Goal: Task Accomplishment & Management: Manage account settings

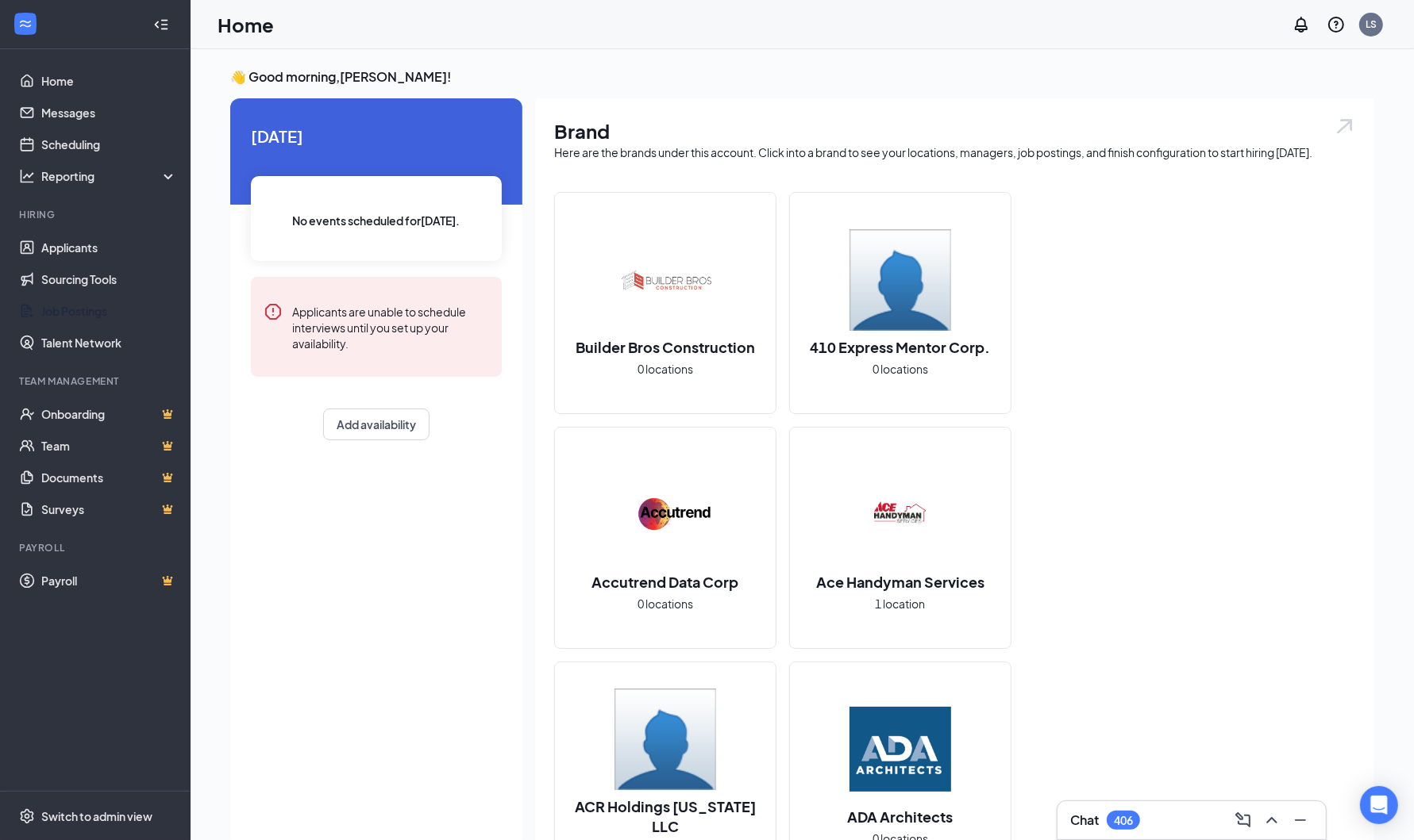
click at [60, 318] on link "Job Postings" at bounding box center [109, 311] width 136 height 31
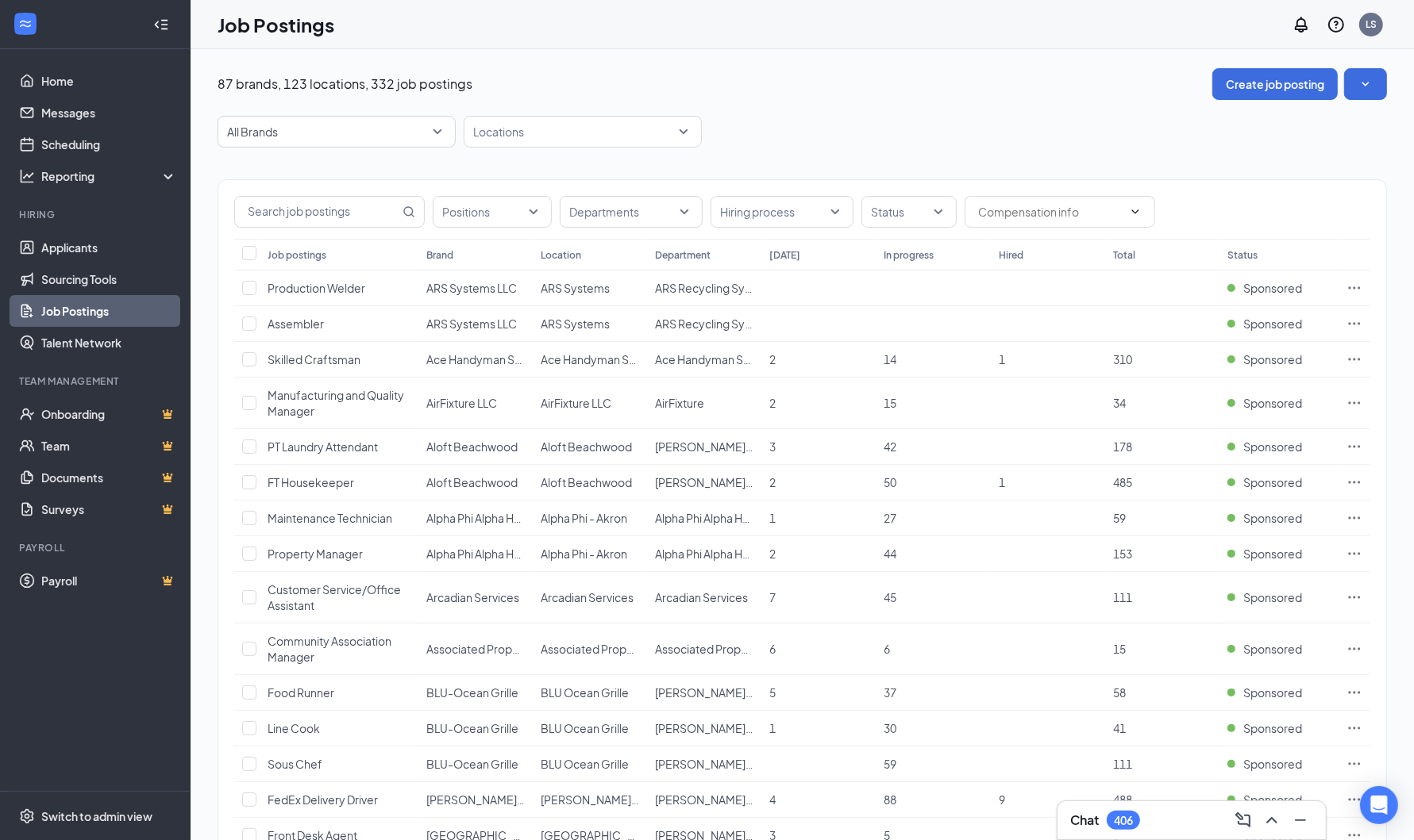
click at [383, 130] on span "All Brands" at bounding box center [330, 131] width 205 height 16
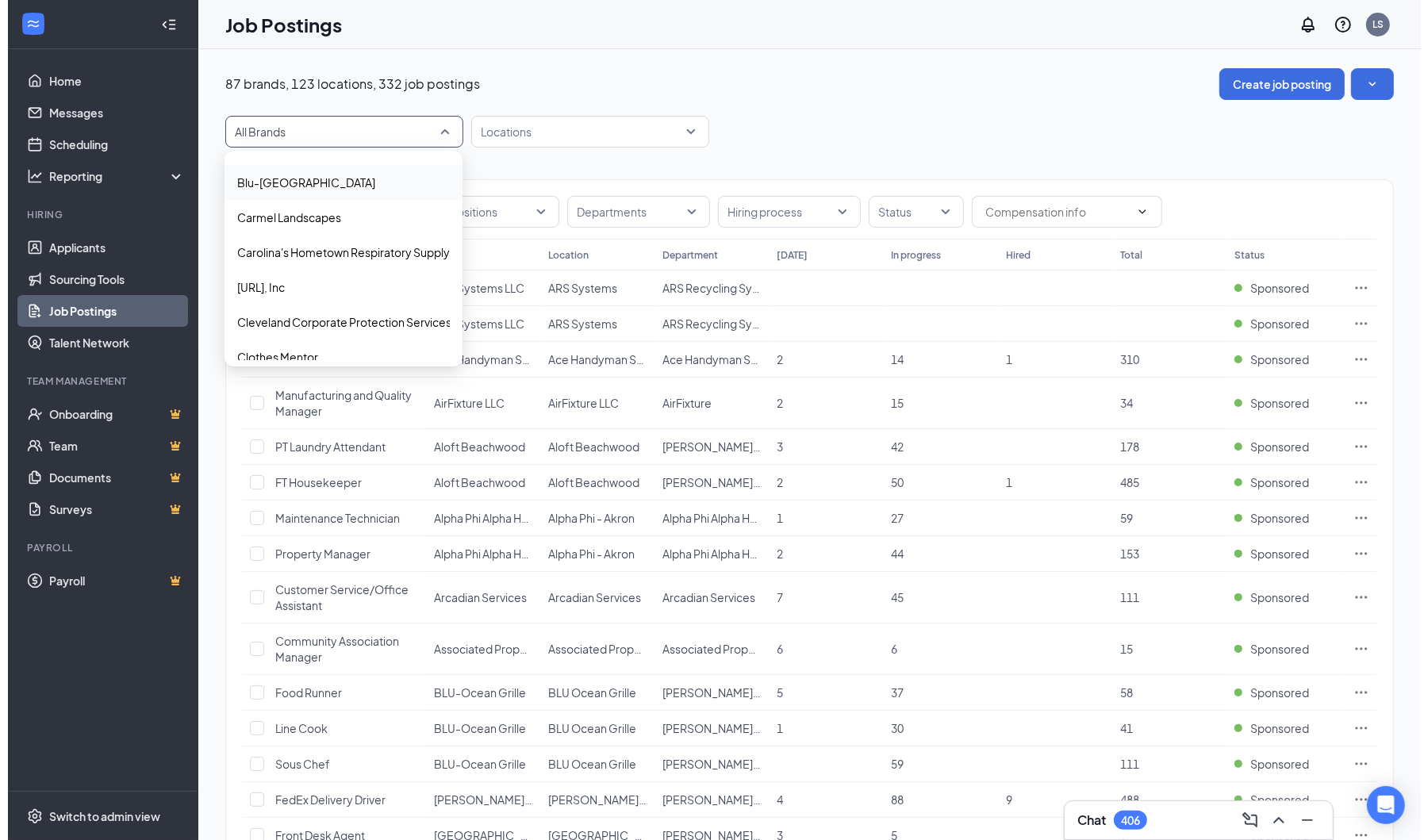
scroll to position [496, 0]
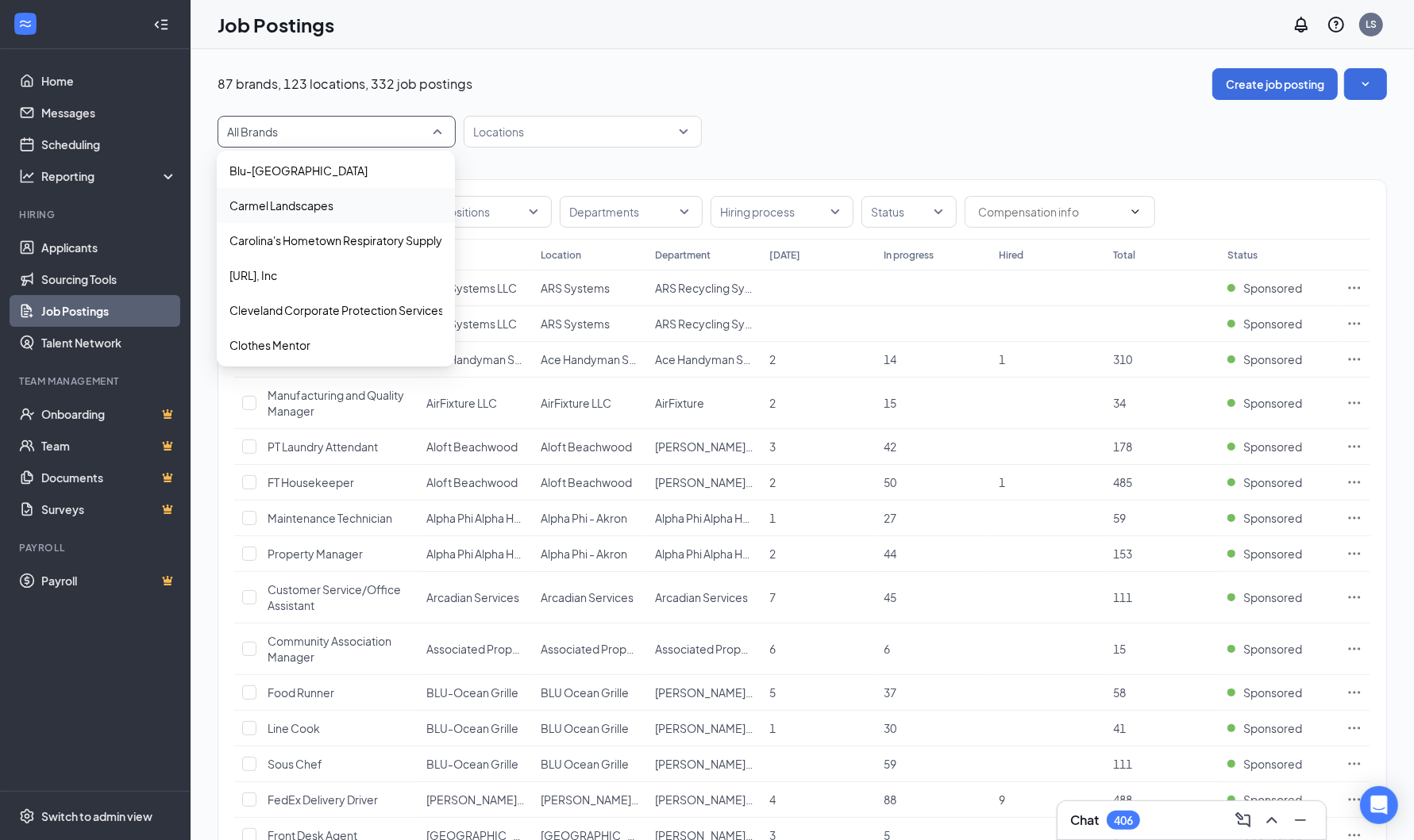
click at [374, 206] on span "Carmel Landscapes" at bounding box center [336, 205] width 212 height 16
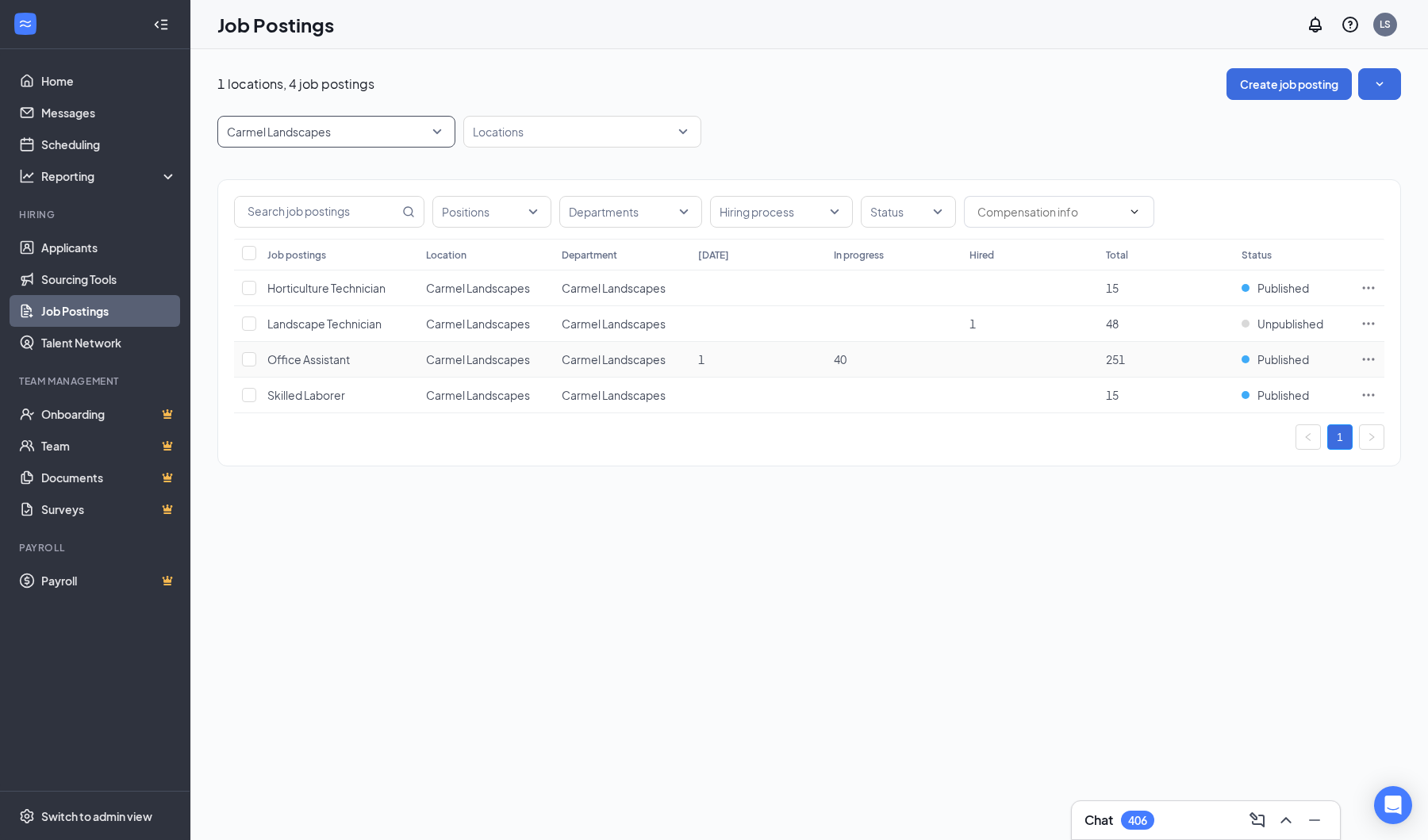
click at [1361, 358] on icon "Ellipses" at bounding box center [1369, 359] width 16 height 16
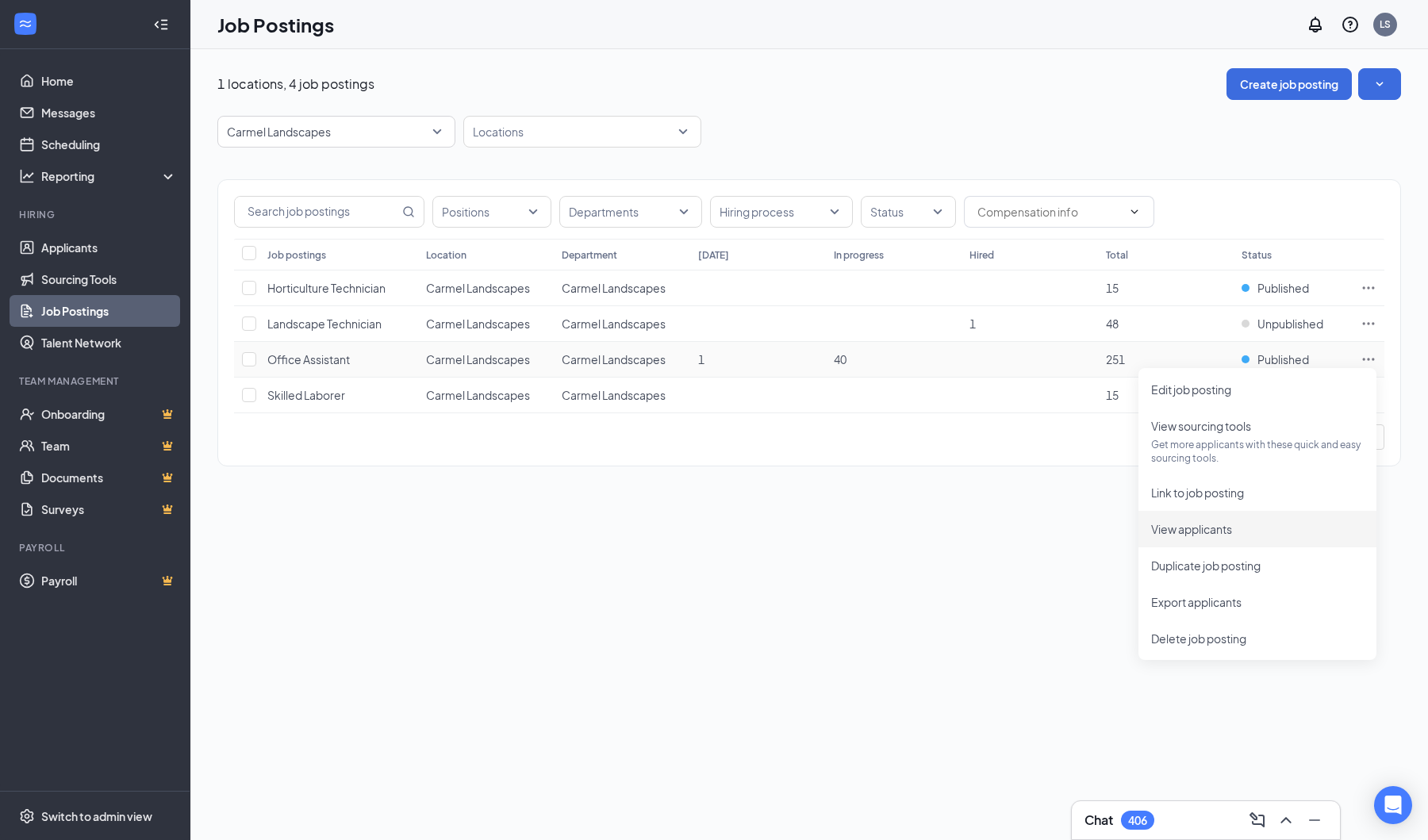
click at [1226, 524] on span "View applicants" at bounding box center [1192, 529] width 81 height 14
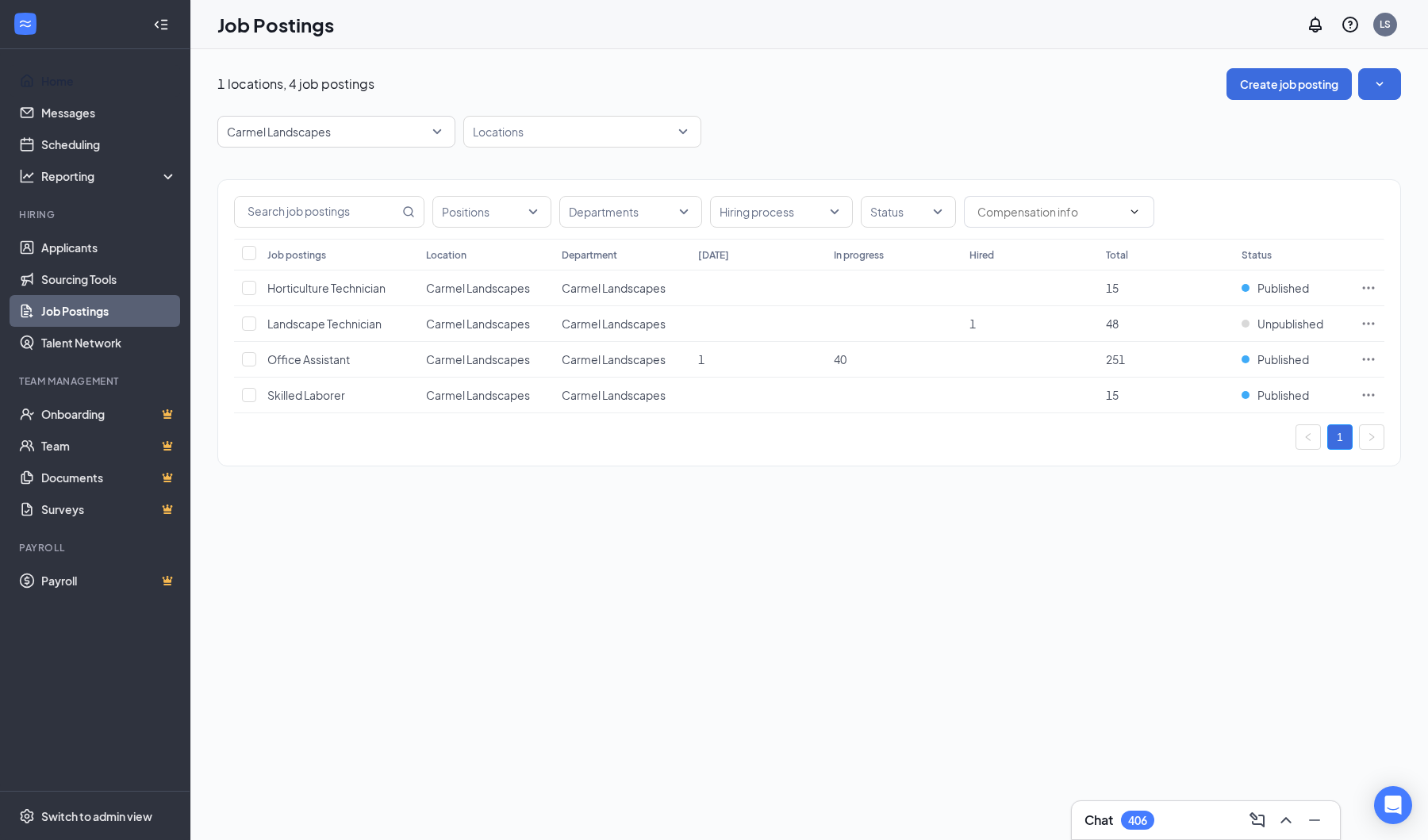
click at [75, 86] on link "Home" at bounding box center [109, 81] width 135 height 31
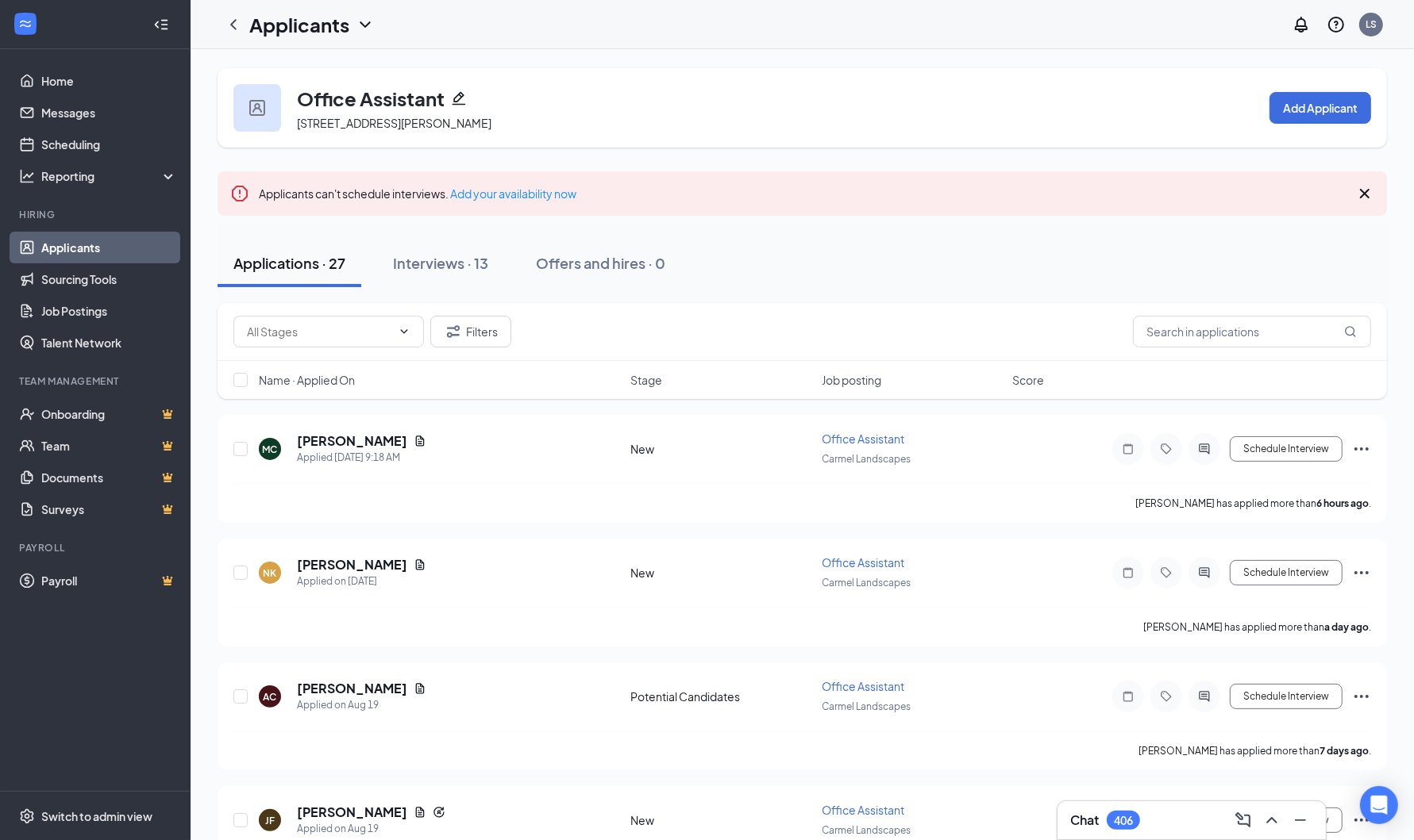
click at [470, 271] on div "Interviews · 13" at bounding box center [440, 263] width 95 height 20
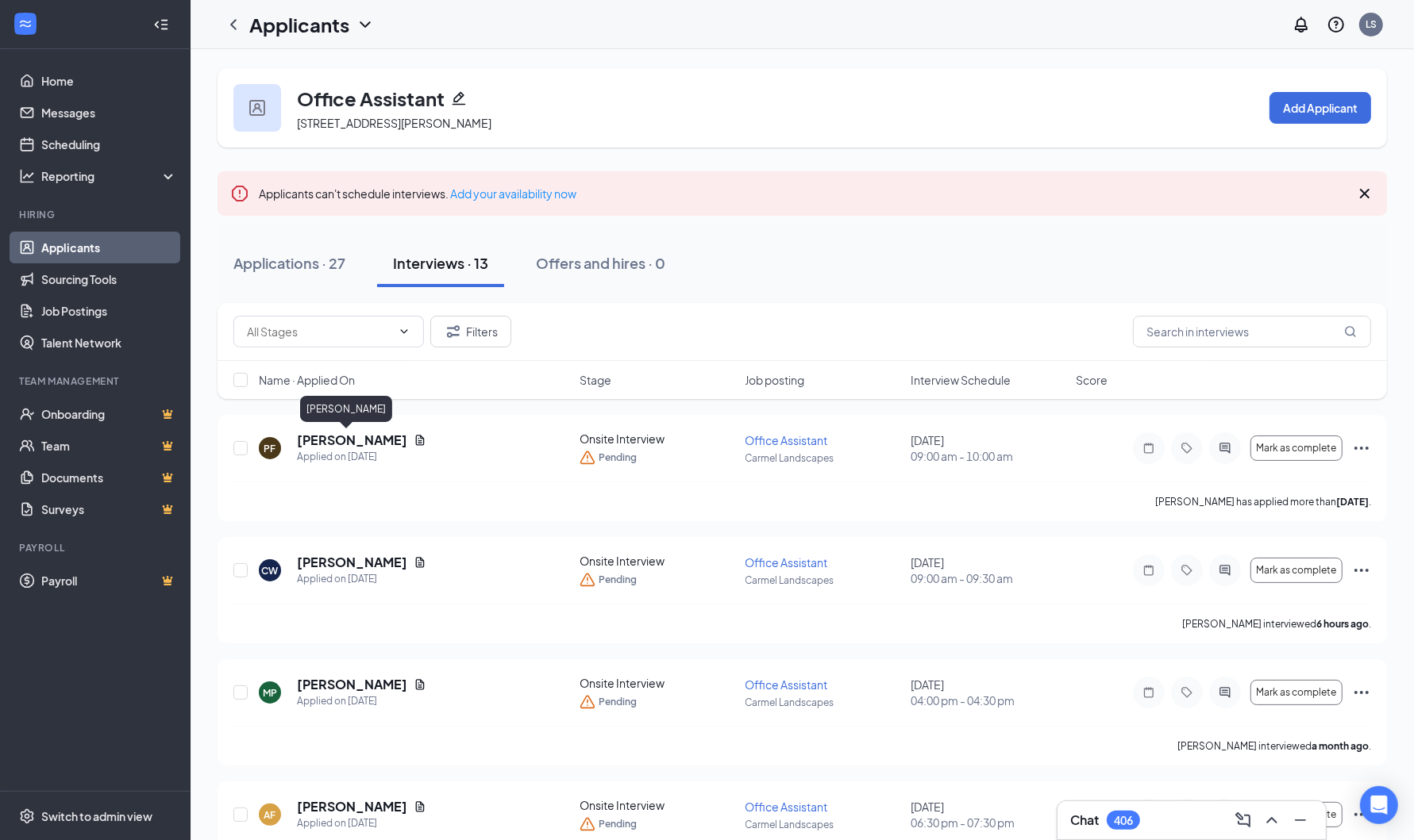
click at [337, 441] on h5 "[PERSON_NAME]" at bounding box center [352, 440] width 111 height 17
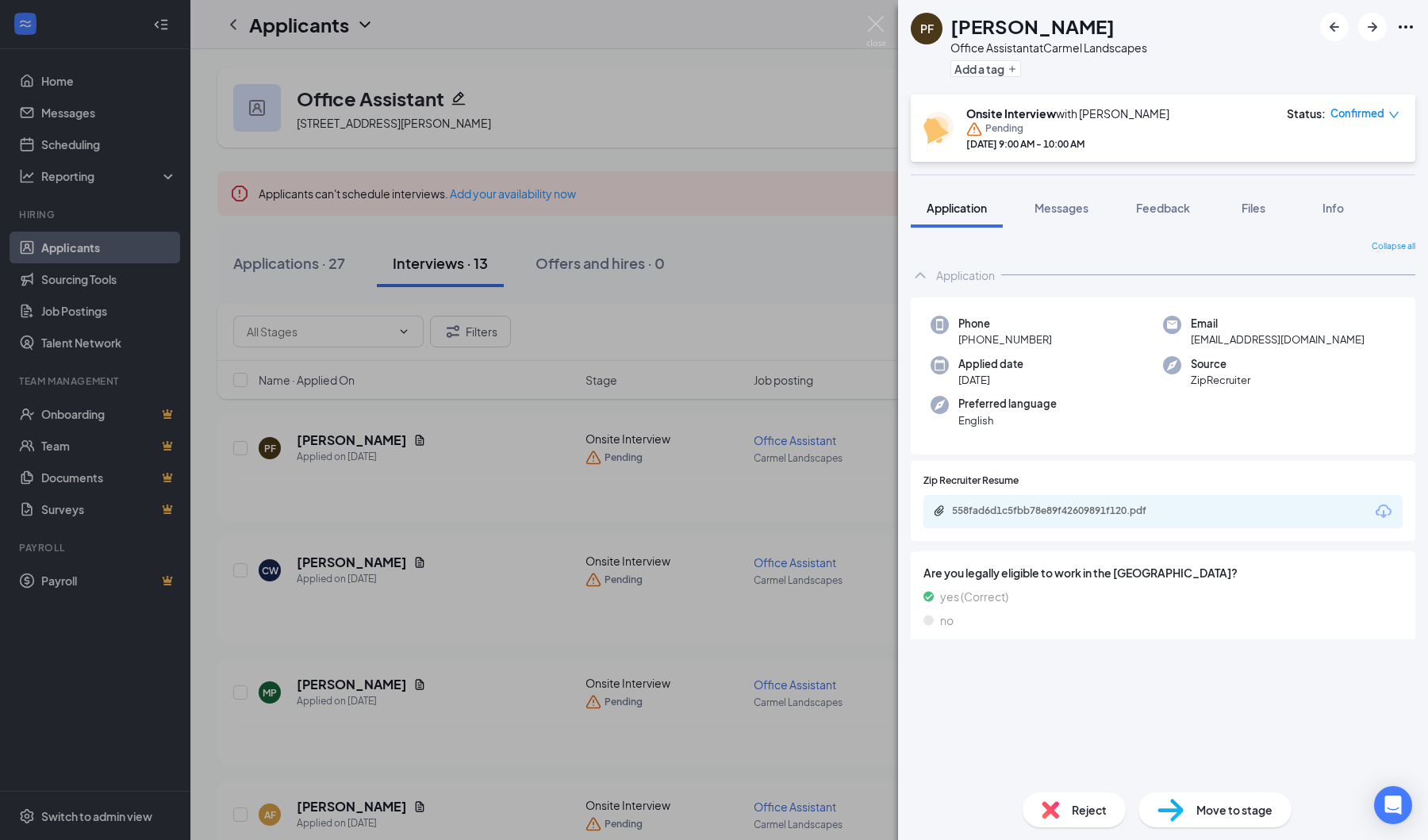
click at [1065, 207] on span "Messages" at bounding box center [1061, 207] width 54 height 14
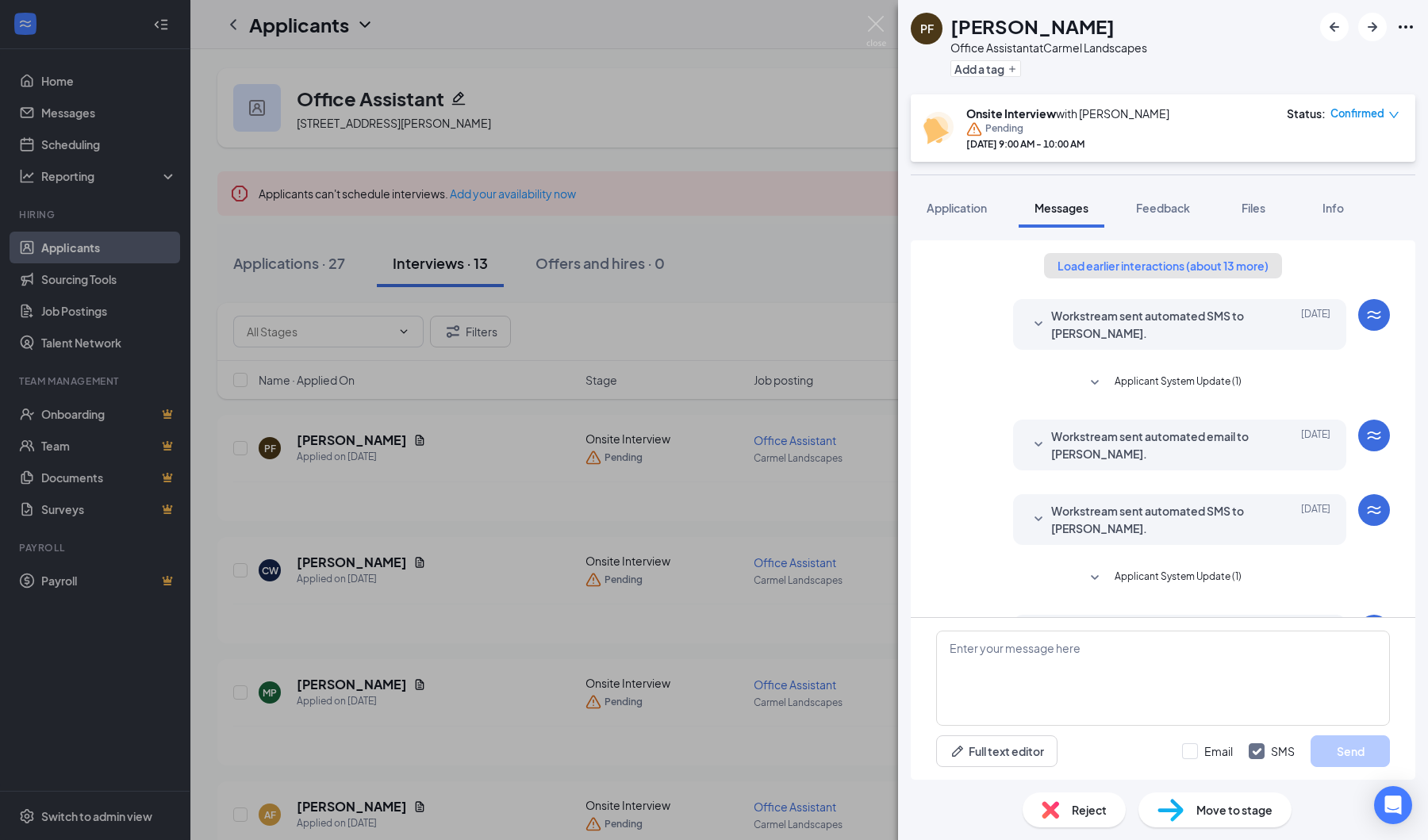
click at [1118, 256] on button "Load earlier interactions (about 13 more)" at bounding box center [1163, 265] width 238 height 26
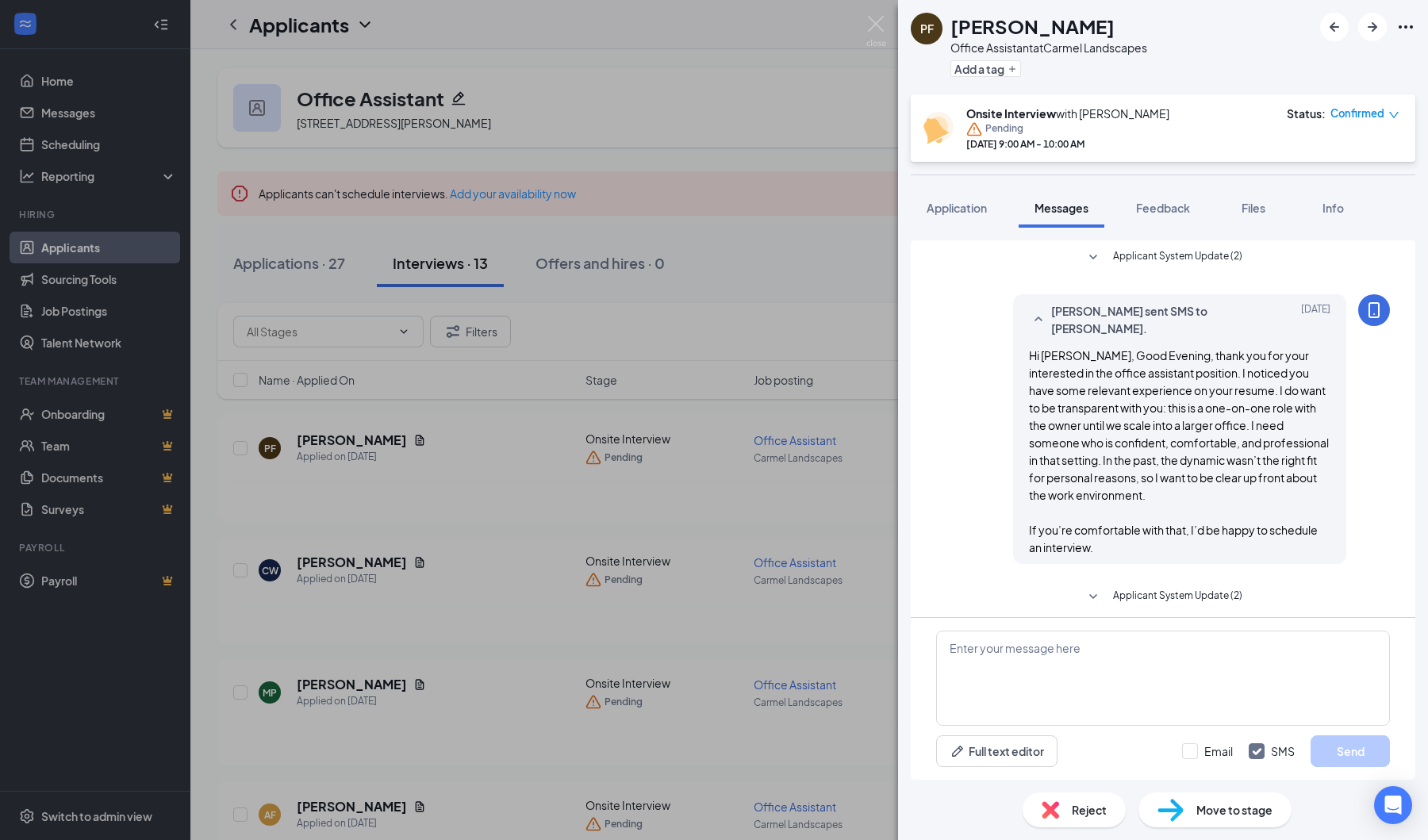
click at [865, 21] on div "PF [PERSON_NAME] Office Assistant at Carmel Landscapes Add a tag Onsite Intervi…" at bounding box center [714, 420] width 1428 height 840
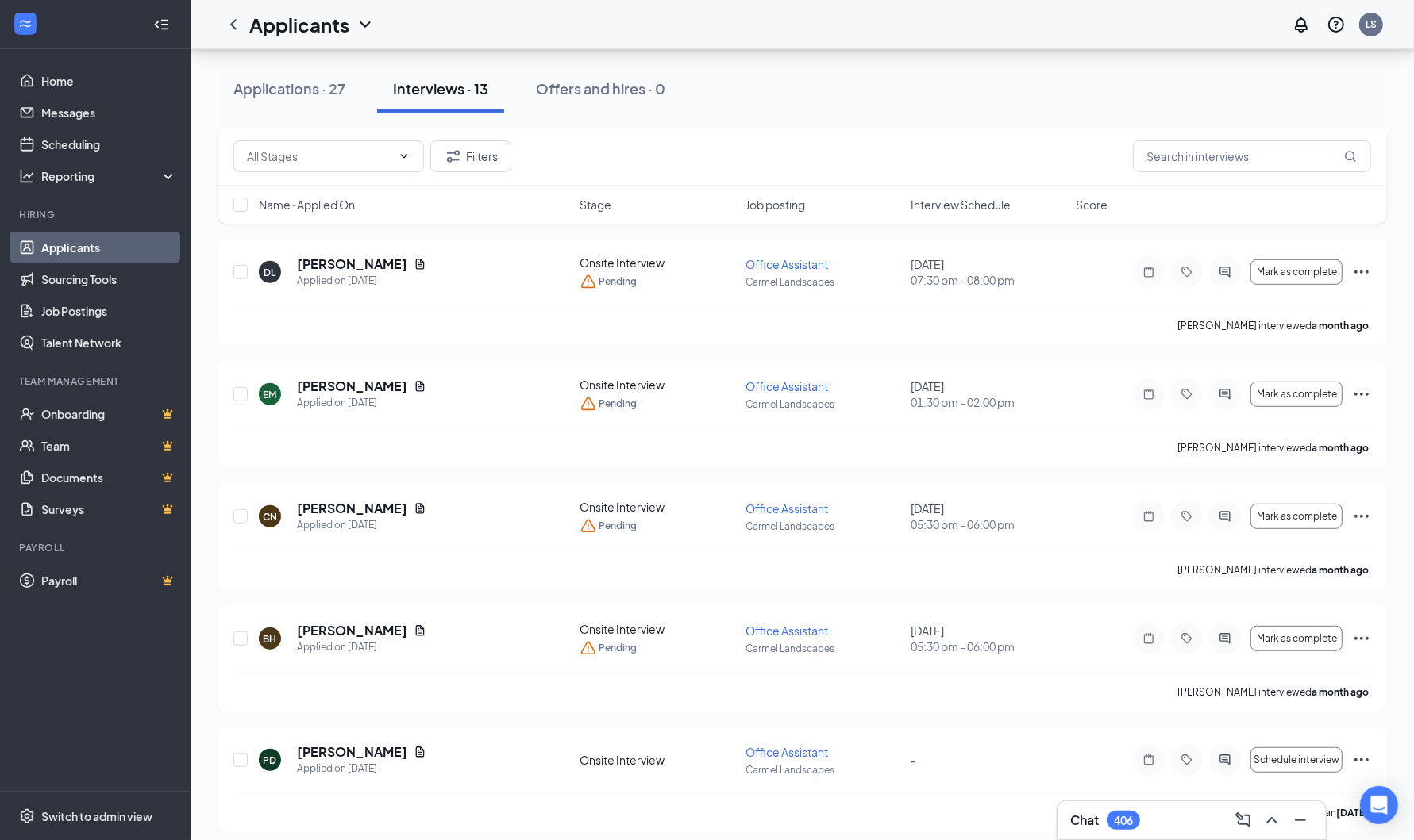
scroll to position [735, 0]
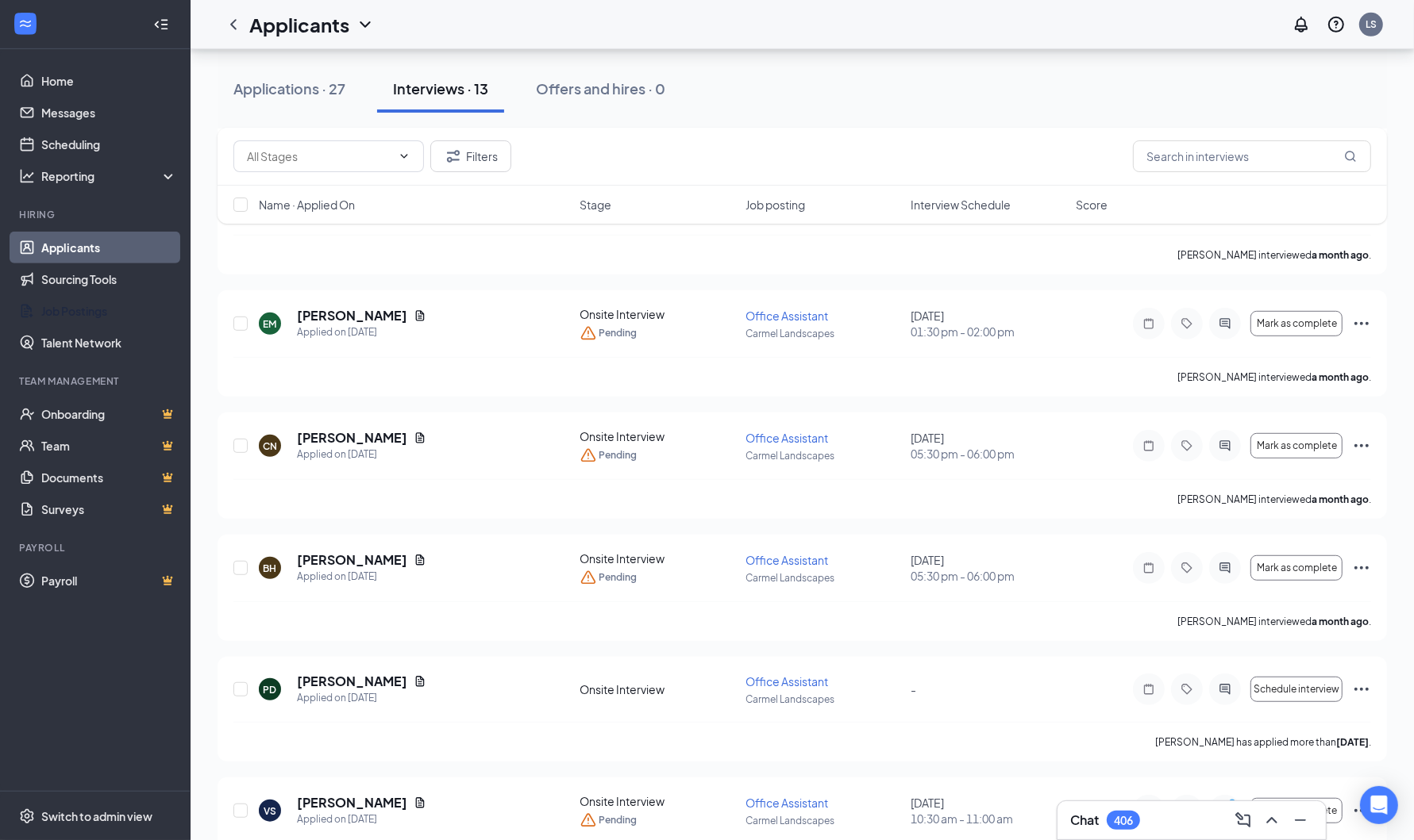
click at [66, 297] on link "Job Postings" at bounding box center [109, 311] width 136 height 31
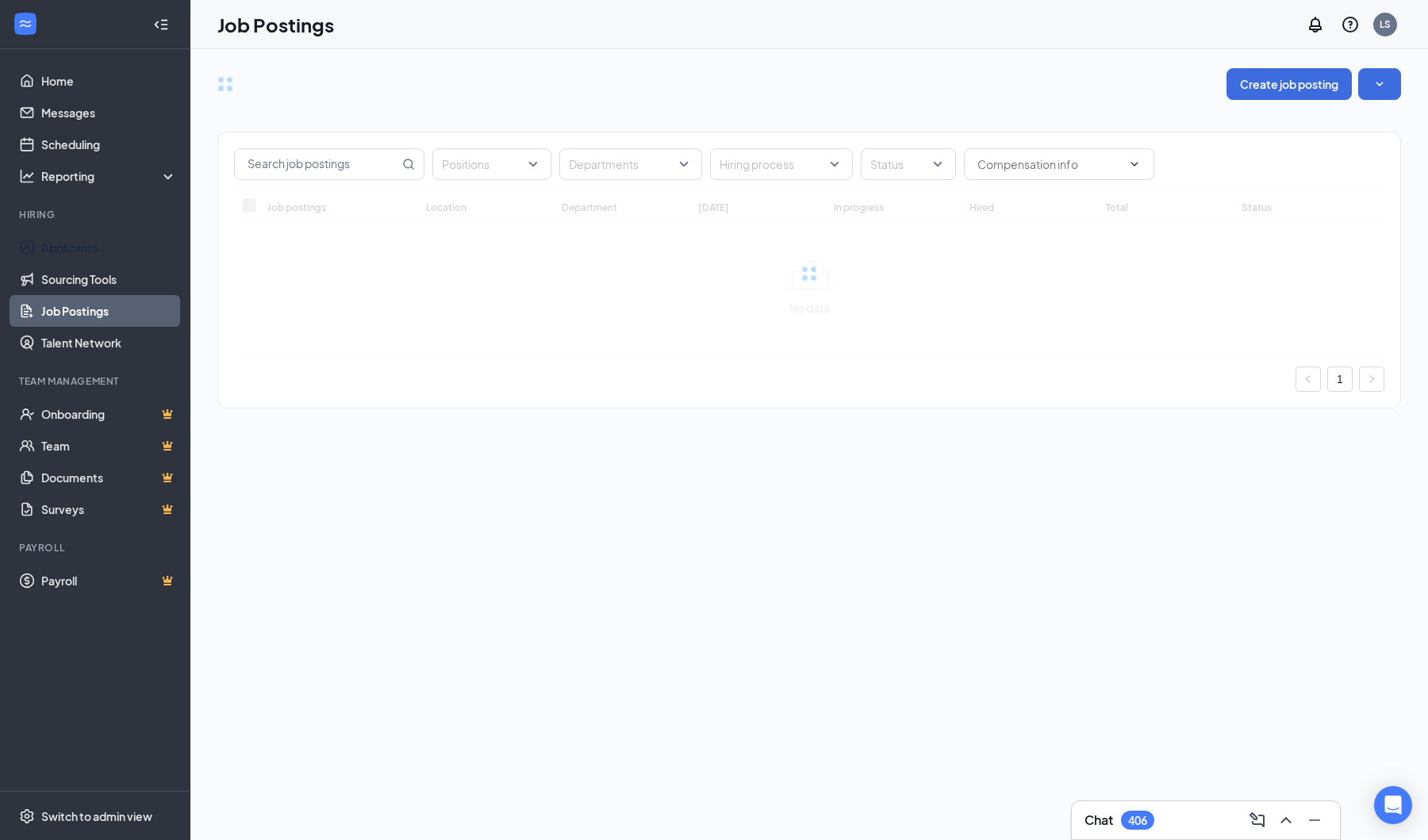
click at [93, 248] on link "Applicants" at bounding box center [109, 248] width 135 height 31
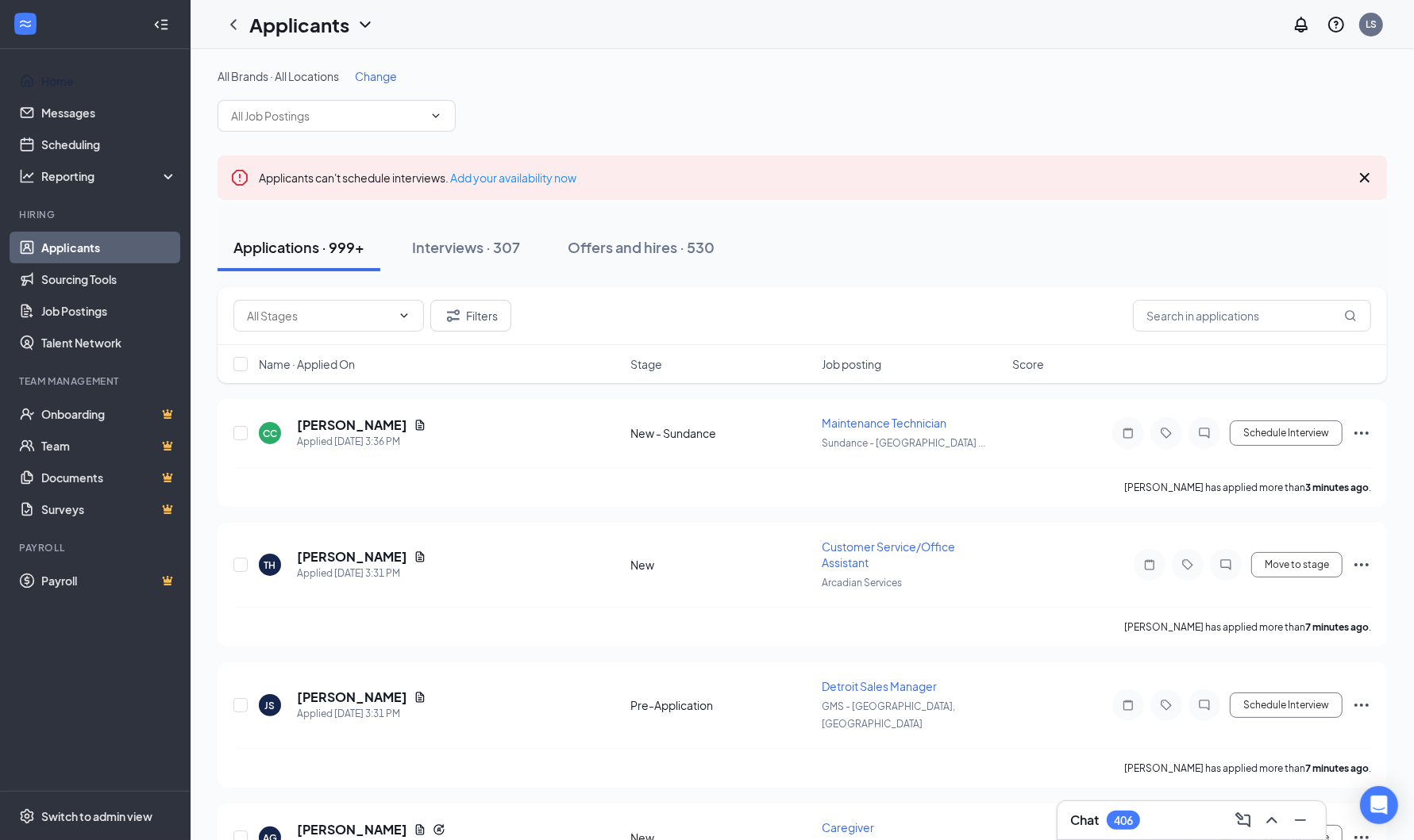
click at [62, 81] on link "Home" at bounding box center [109, 81] width 136 height 31
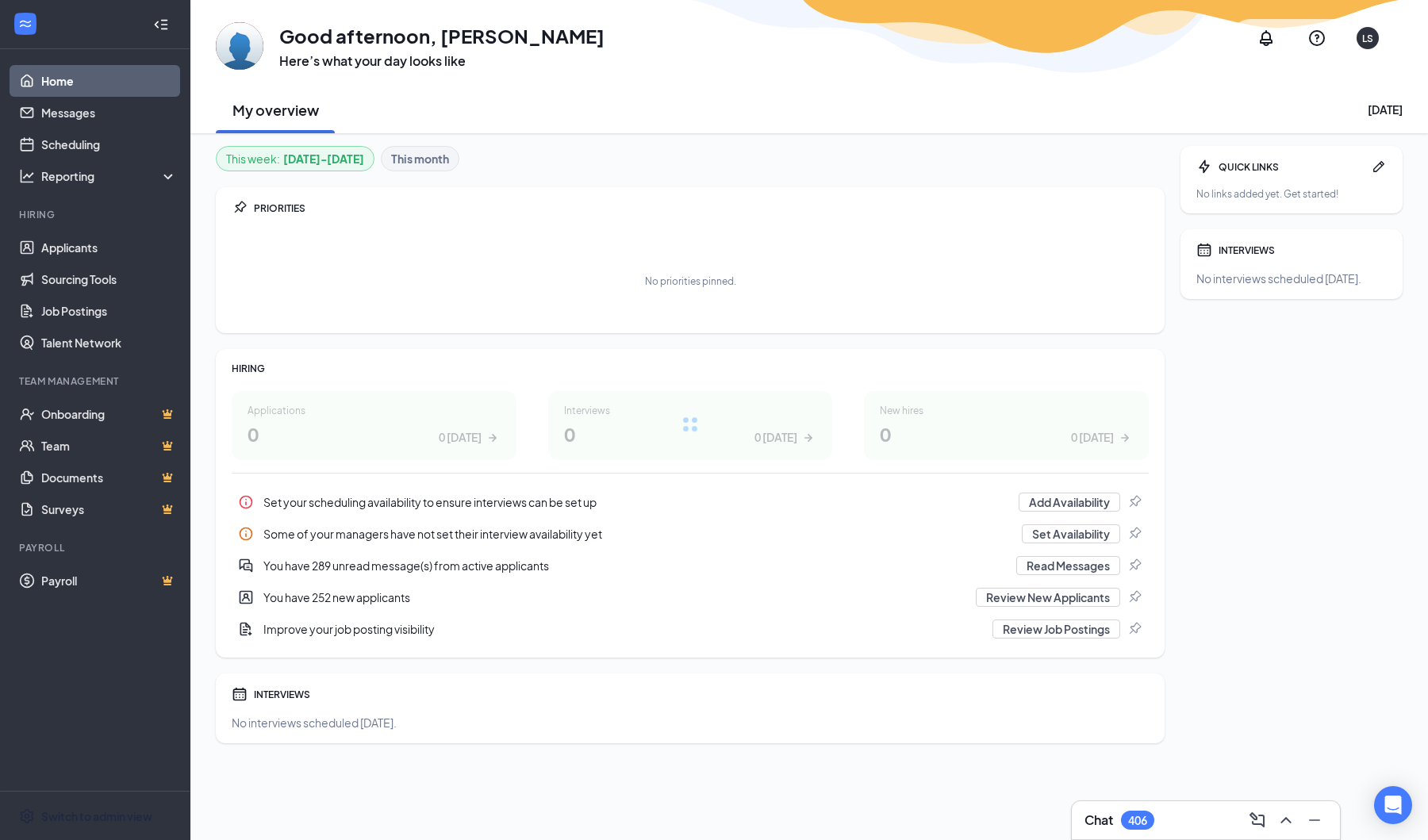
click at [110, 809] on div "Switch to admin view" at bounding box center [97, 816] width 111 height 16
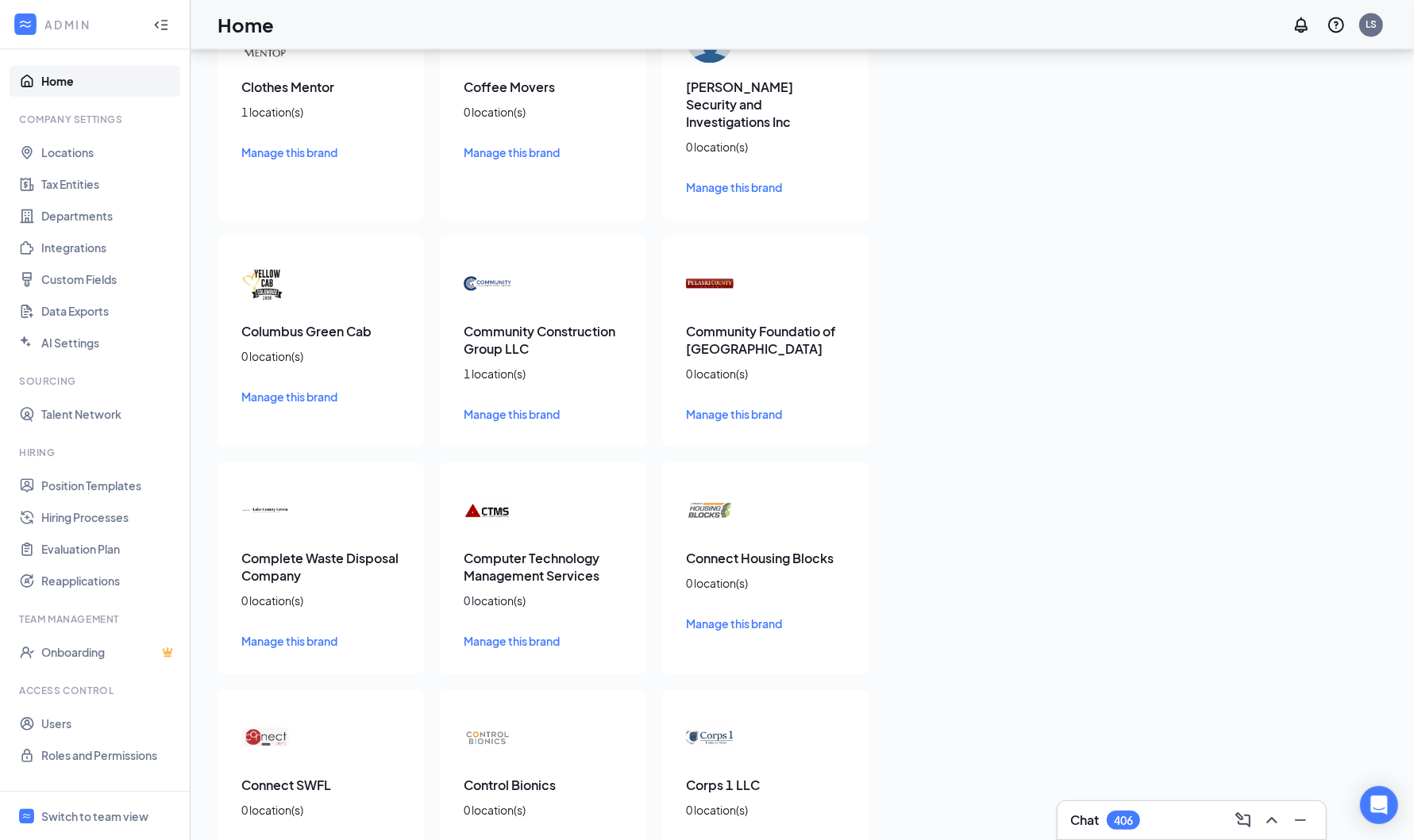
scroll to position [3273, 0]
